Goal: Task Accomplishment & Management: Use online tool/utility

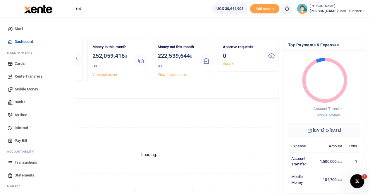
click at [33, 162] on span "Transactions" at bounding box center [26, 163] width 22 height 6
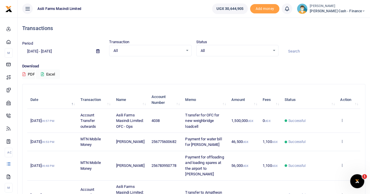
click at [96, 51] on icon at bounding box center [97, 51] width 3 height 4
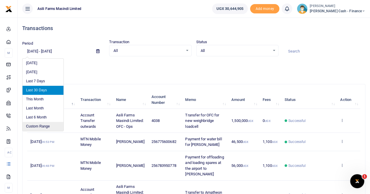
click at [41, 126] on li "Custom Range" at bounding box center [42, 126] width 41 height 9
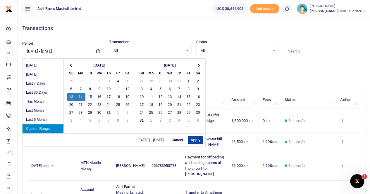
click at [196, 140] on button "Apply" at bounding box center [195, 140] width 15 height 8
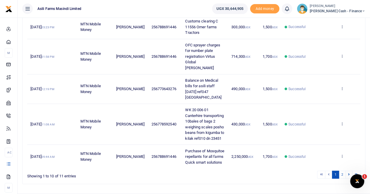
scroll to position [244, 0]
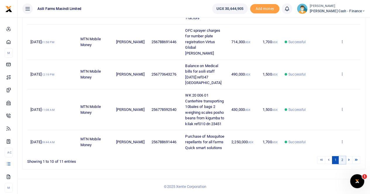
click at [343, 160] on link "2" at bounding box center [341, 160] width 7 height 8
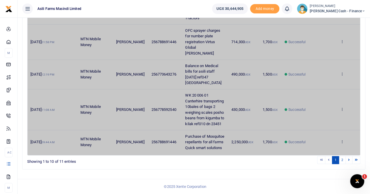
scroll to position [0, 0]
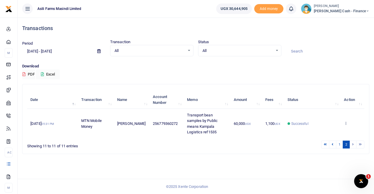
click at [99, 51] on icon at bounding box center [98, 51] width 3 height 4
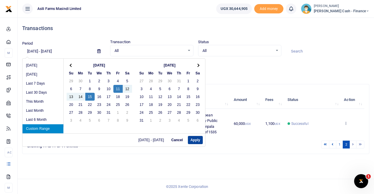
click at [192, 138] on button "Apply" at bounding box center [195, 140] width 15 height 8
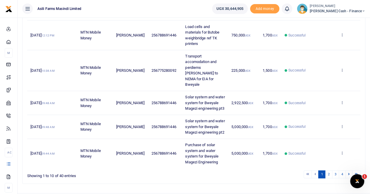
scroll to position [221, 0]
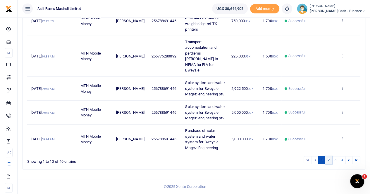
click at [330, 161] on link "2" at bounding box center [328, 160] width 7 height 8
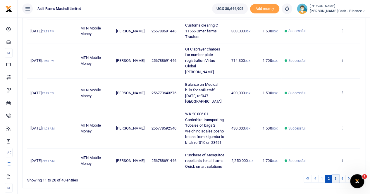
click at [335, 183] on link "3" at bounding box center [335, 179] width 7 height 8
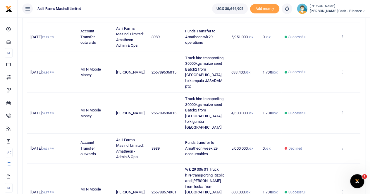
scroll to position [278, 0]
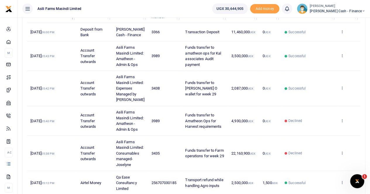
scroll to position [0, 0]
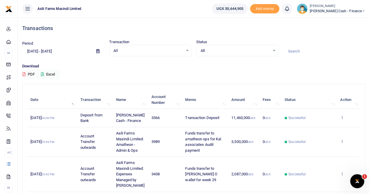
click at [97, 51] on icon at bounding box center [97, 51] width 3 height 4
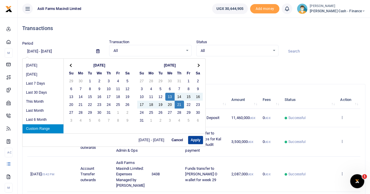
click at [193, 140] on button "Apply" at bounding box center [195, 140] width 15 height 8
type input "08/13/2025 - 08/21/2025"
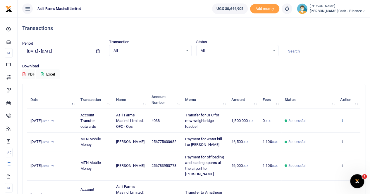
click at [342, 119] on icon at bounding box center [342, 120] width 4 height 4
click at [319, 130] on link "View details" at bounding box center [320, 130] width 46 height 8
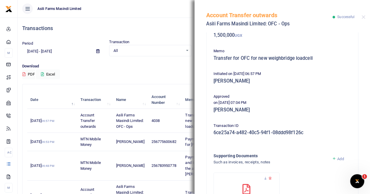
scroll to position [95, 0]
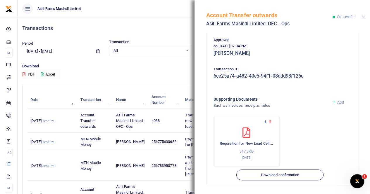
click at [265, 121] on icon at bounding box center [265, 122] width 4 height 4
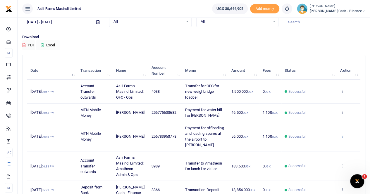
click at [343, 134] on icon at bounding box center [342, 136] width 4 height 4
click at [325, 144] on link "View details" at bounding box center [320, 146] width 46 height 8
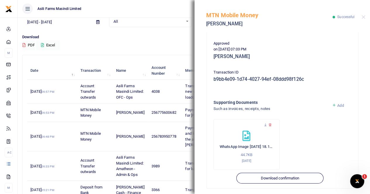
scroll to position [146, 0]
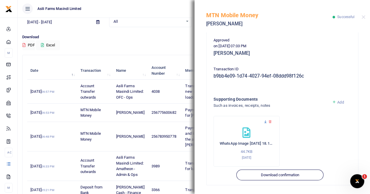
click at [264, 122] on icon at bounding box center [265, 122] width 4 height 4
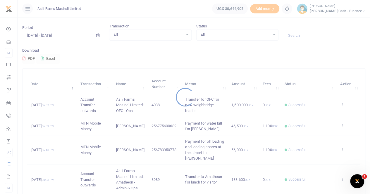
scroll to position [29, 0]
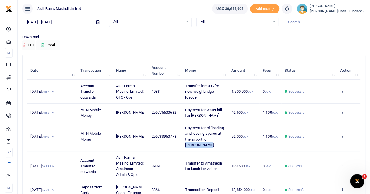
drag, startPoint x: 186, startPoint y: 144, endPoint x: 209, endPoint y: 146, distance: 23.1
click at [209, 146] on td "Payment for offloading and loading spares at the airport to [PERSON_NAME]" at bounding box center [205, 137] width 46 height 30
copy span "[PERSON_NAME]"
click at [109, 45] on div "Download PDF Excel" at bounding box center [193, 42] width 343 height 16
drag, startPoint x: 186, startPoint y: 126, endPoint x: 217, endPoint y: 146, distance: 37.5
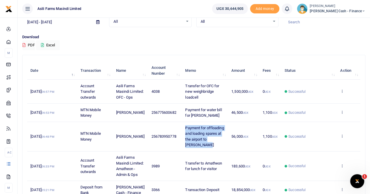
click at [217, 146] on td "Payment for offloading and loading spares at the airport to Julius Okoth" at bounding box center [205, 137] width 46 height 30
copy span "Payment for offloading and loading spares at the airport to Julius Okoth"
click at [90, 80] on td "Account Transfer outwards" at bounding box center [95, 92] width 36 height 24
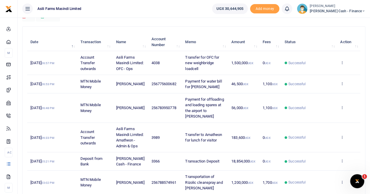
scroll to position [58, 0]
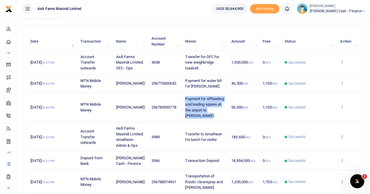
drag, startPoint x: 186, startPoint y: 97, endPoint x: 218, endPoint y: 114, distance: 36.2
click at [218, 114] on td "Payment for offloading and loading spares at the airport to Julius Okoth" at bounding box center [205, 108] width 46 height 30
copy span "Payment for offloading and loading spares at the airport to Julius Okoth"
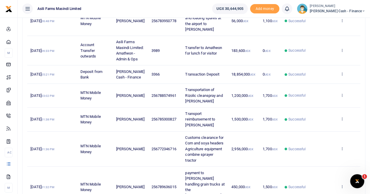
scroll to position [146, 0]
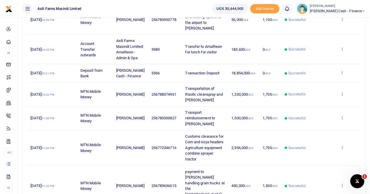
click at [79, 85] on td "MTN Mobile Money" at bounding box center [95, 95] width 36 height 24
click at [342, 93] on icon at bounding box center [342, 94] width 4 height 4
click at [325, 103] on link "View details" at bounding box center [320, 103] width 46 height 8
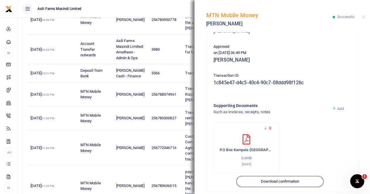
scroll to position [141, 0]
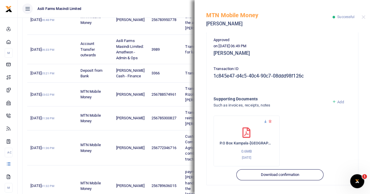
click at [264, 121] on icon at bounding box center [265, 122] width 4 height 4
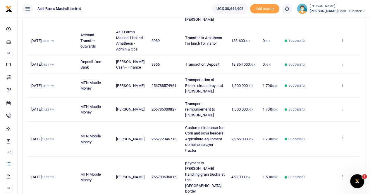
scroll to position [175, 0]
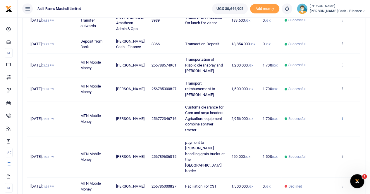
click at [342, 120] on icon at bounding box center [342, 118] width 4 height 4
click at [325, 134] on link "View details" at bounding box center [320, 133] width 46 height 8
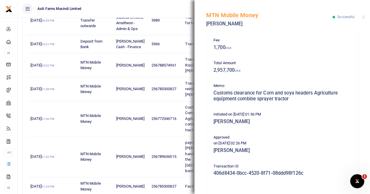
scroll to position [146, 0]
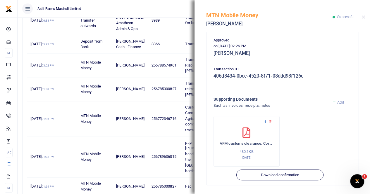
click at [264, 120] on icon at bounding box center [265, 122] width 4 height 4
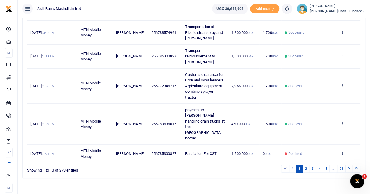
scroll to position [209, 0]
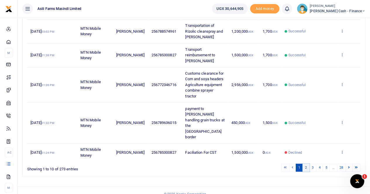
click at [307, 164] on link "2" at bounding box center [305, 168] width 7 height 8
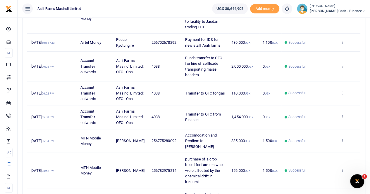
scroll to position [162, 0]
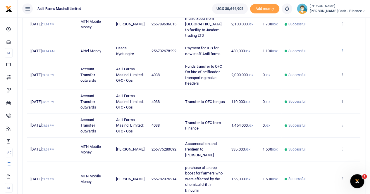
click at [342, 49] on icon at bounding box center [342, 51] width 4 height 4
click at [319, 55] on link "View details" at bounding box center [320, 54] width 46 height 8
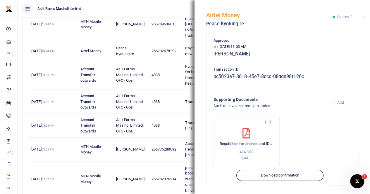
scroll to position [141, 0]
click at [264, 123] on icon at bounding box center [265, 122] width 4 height 4
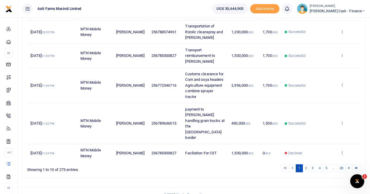
scroll to position [209, 0]
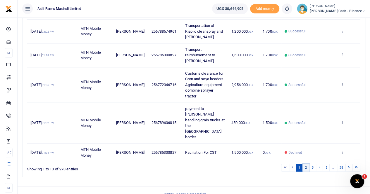
click at [307, 164] on link "2" at bounding box center [305, 168] width 7 height 8
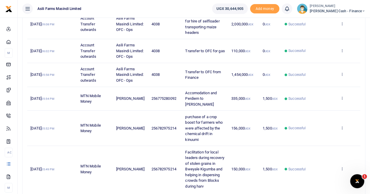
scroll to position [249, 0]
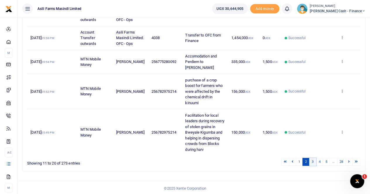
click at [313, 160] on link "3" at bounding box center [312, 162] width 7 height 8
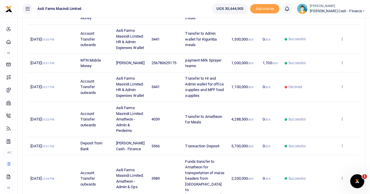
scroll to position [244, 0]
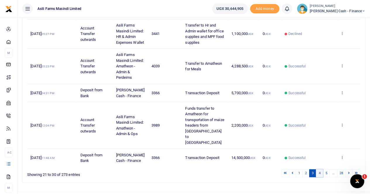
click at [319, 169] on link "4" at bounding box center [319, 173] width 7 height 8
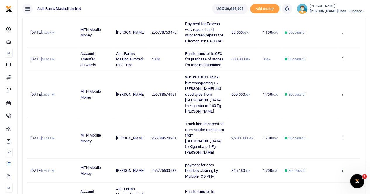
scroll to position [238, 0]
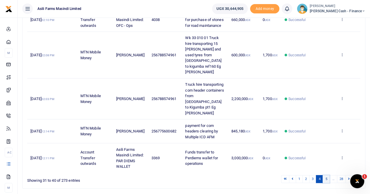
click at [326, 175] on link "5" at bounding box center [325, 179] width 7 height 8
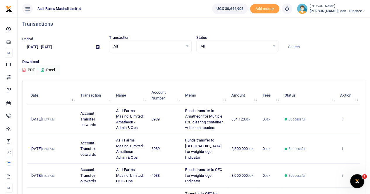
scroll to position [0, 0]
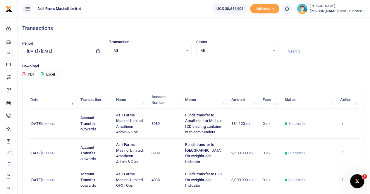
click at [98, 51] on icon at bounding box center [97, 51] width 3 height 4
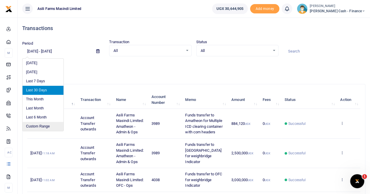
click at [38, 125] on li "Custom Range" at bounding box center [42, 126] width 41 height 9
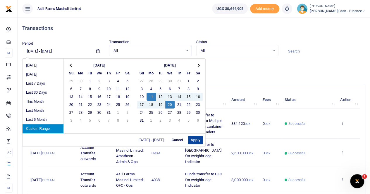
click at [190, 139] on button "Apply" at bounding box center [195, 140] width 15 height 8
type input "08/11/2025 - 08/20/2025"
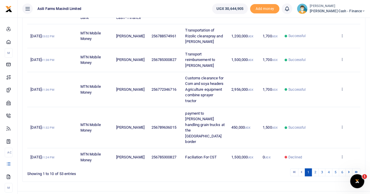
scroll to position [209, 0]
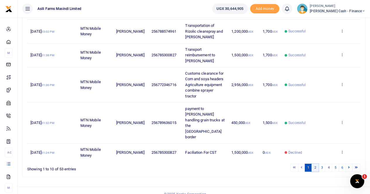
click at [316, 164] on link "2" at bounding box center [314, 168] width 7 height 8
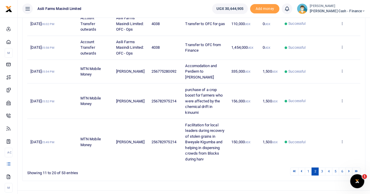
scroll to position [249, 0]
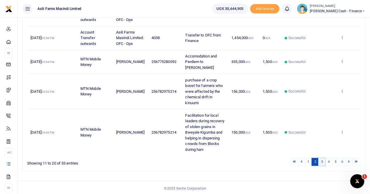
click at [323, 161] on link "3" at bounding box center [321, 162] width 7 height 8
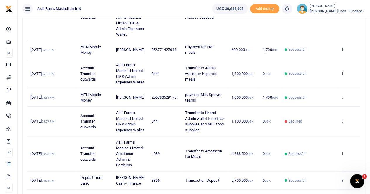
scroll to position [185, 0]
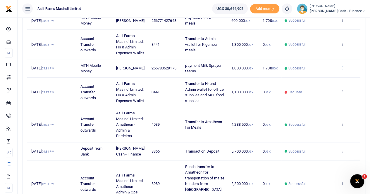
click at [342, 67] on icon at bounding box center [342, 68] width 4 height 4
click at [327, 77] on link "View details" at bounding box center [320, 77] width 46 height 8
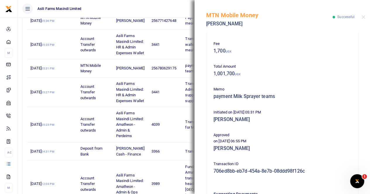
scroll to position [141, 0]
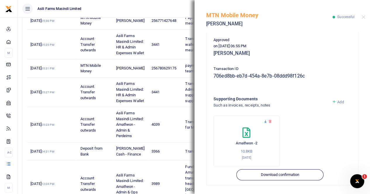
click at [264, 120] on icon at bounding box center [265, 122] width 4 height 4
click at [364, 17] on button "Close" at bounding box center [363, 17] width 4 height 4
